Goal: Information Seeking & Learning: Learn about a topic

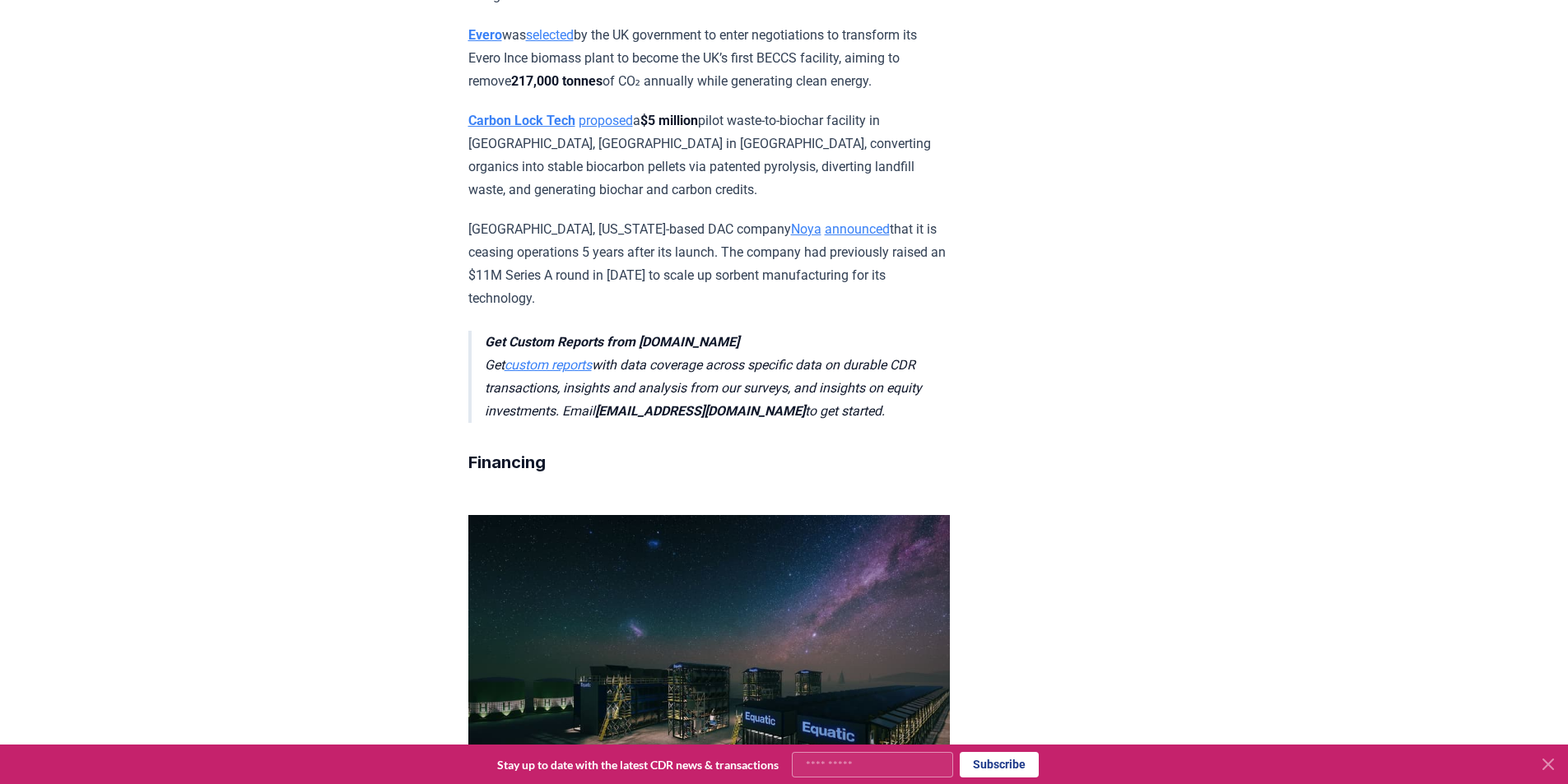
scroll to position [3290, 0]
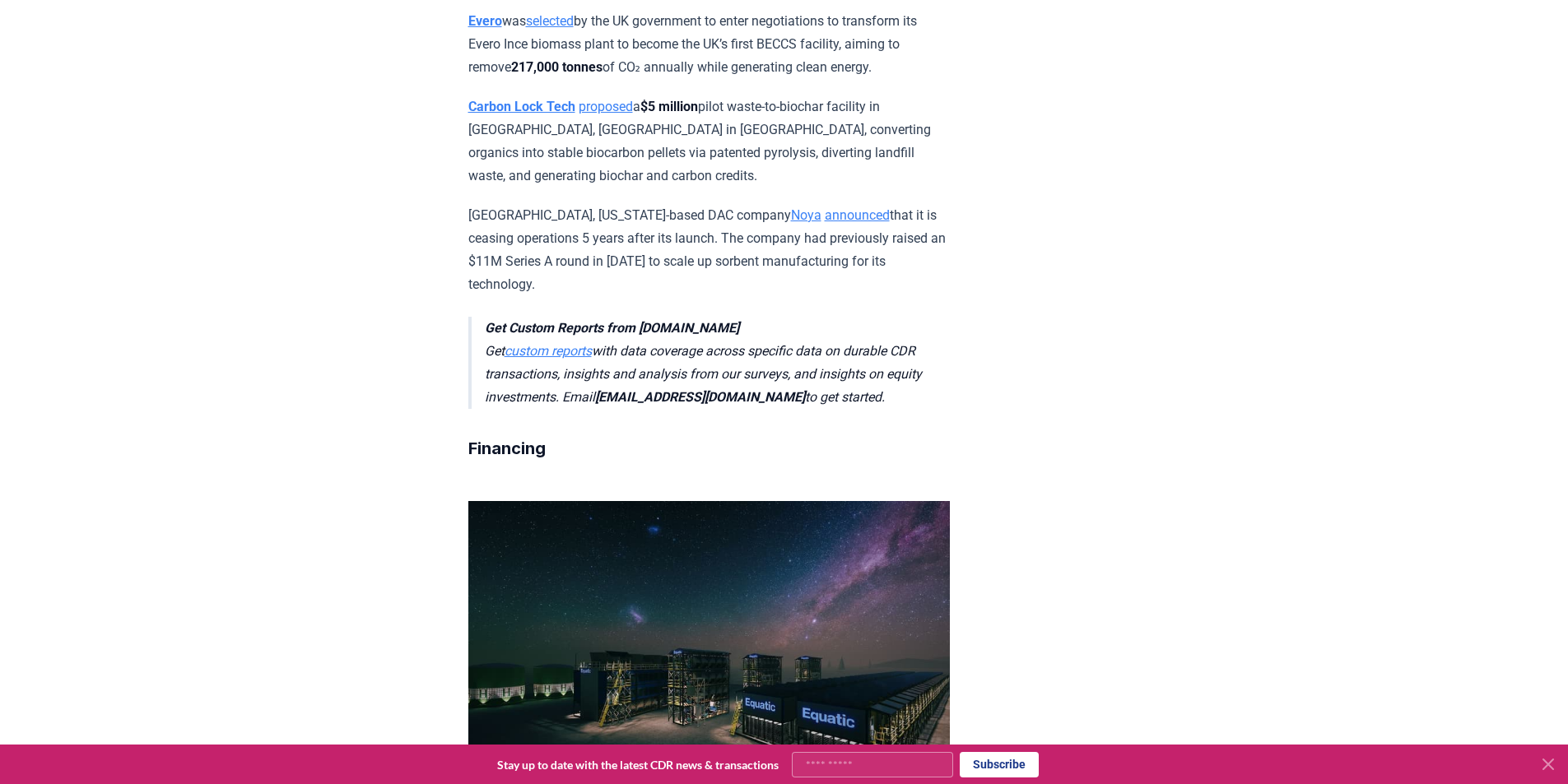
click at [825, 223] on link "announced" at bounding box center [857, 215] width 65 height 16
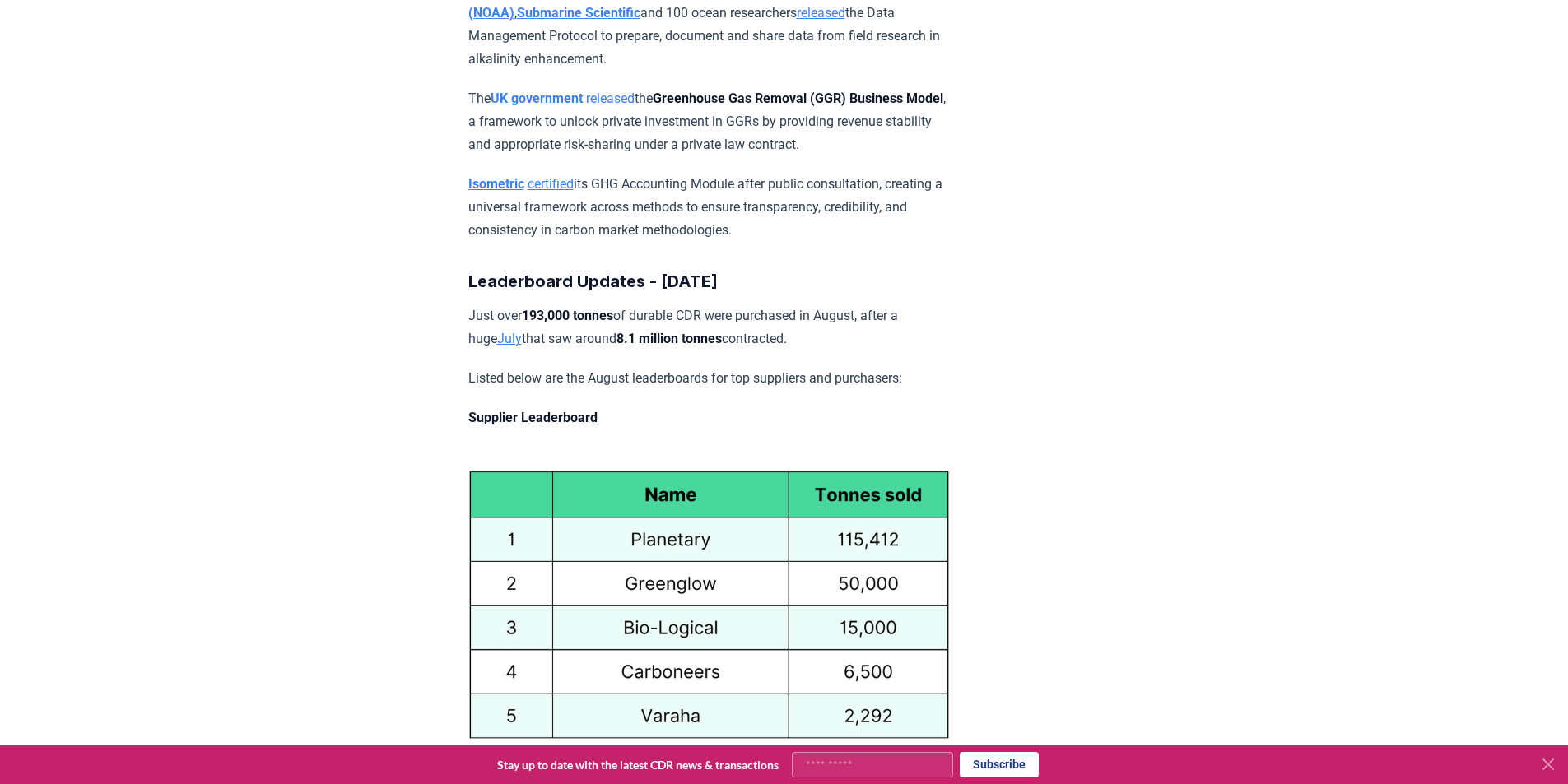
scroll to position [6909, 0]
